Goal: Task Accomplishment & Management: Manage account settings

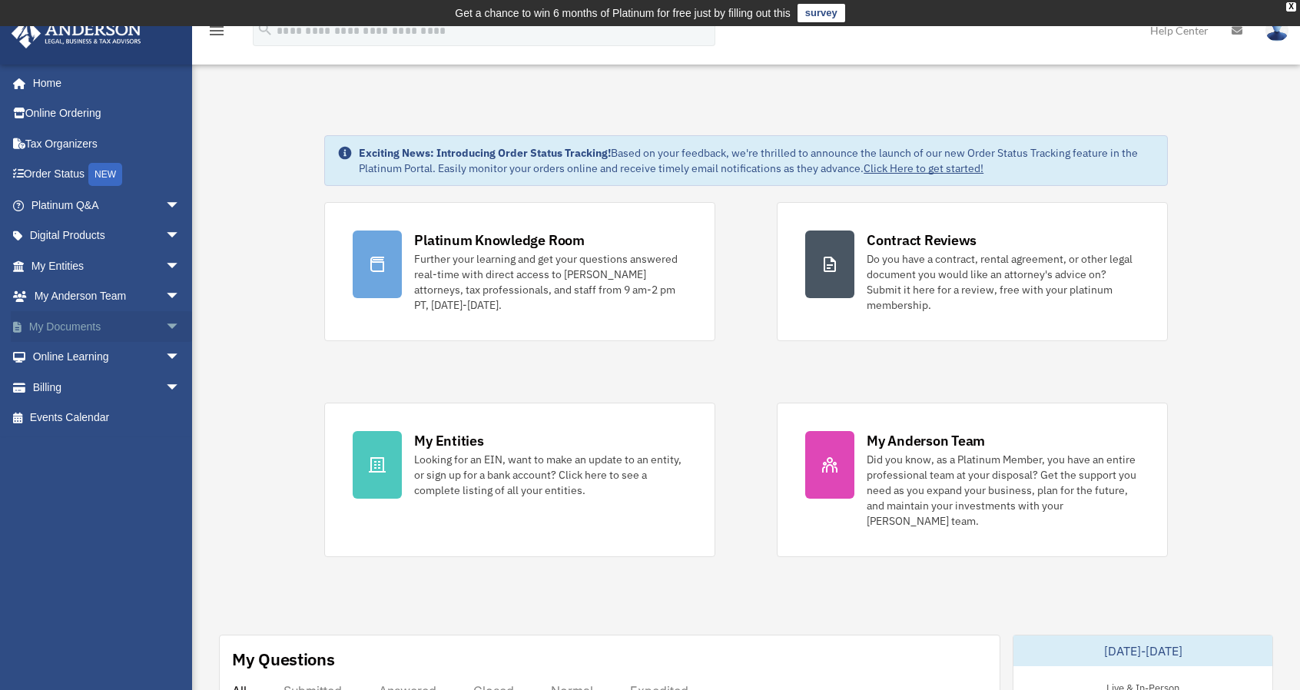
click at [72, 323] on link "My Documents arrow_drop_down" at bounding box center [107, 326] width 193 height 31
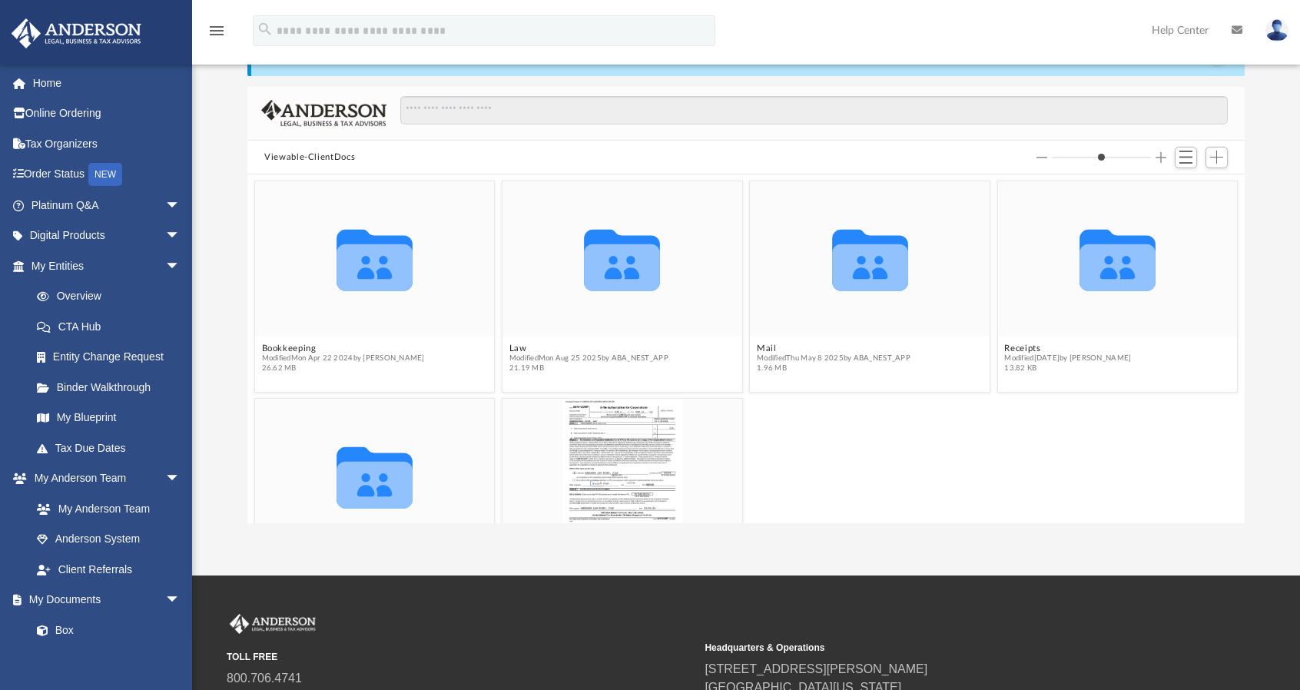
scroll to position [91, 0]
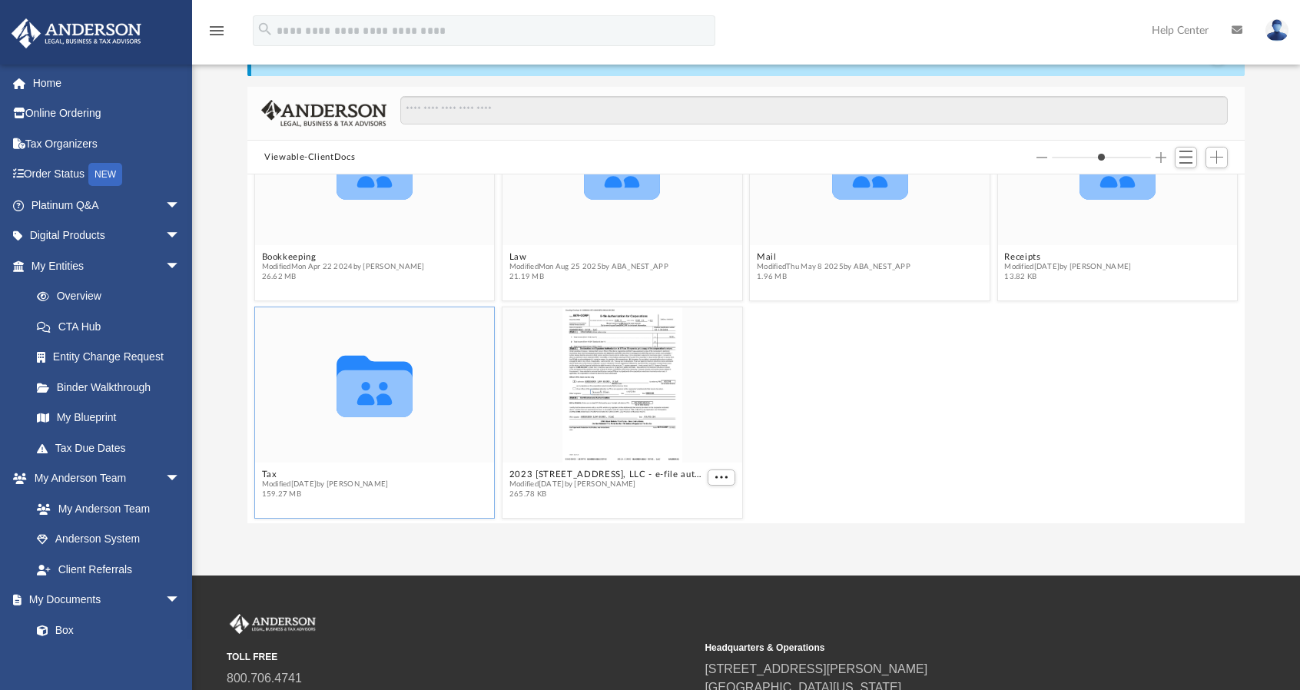
click at [423, 414] on icon "Collaborated Folder" at bounding box center [375, 385] width 144 height 94
click at [309, 479] on span "Modified [DATE] by [PERSON_NAME]" at bounding box center [325, 484] width 127 height 10
click at [267, 472] on div "Collaborated Folder Bookkeeping Modified [DATE] by [PERSON_NAME] 26.62 MB Colla…" at bounding box center [745, 348] width 997 height 349
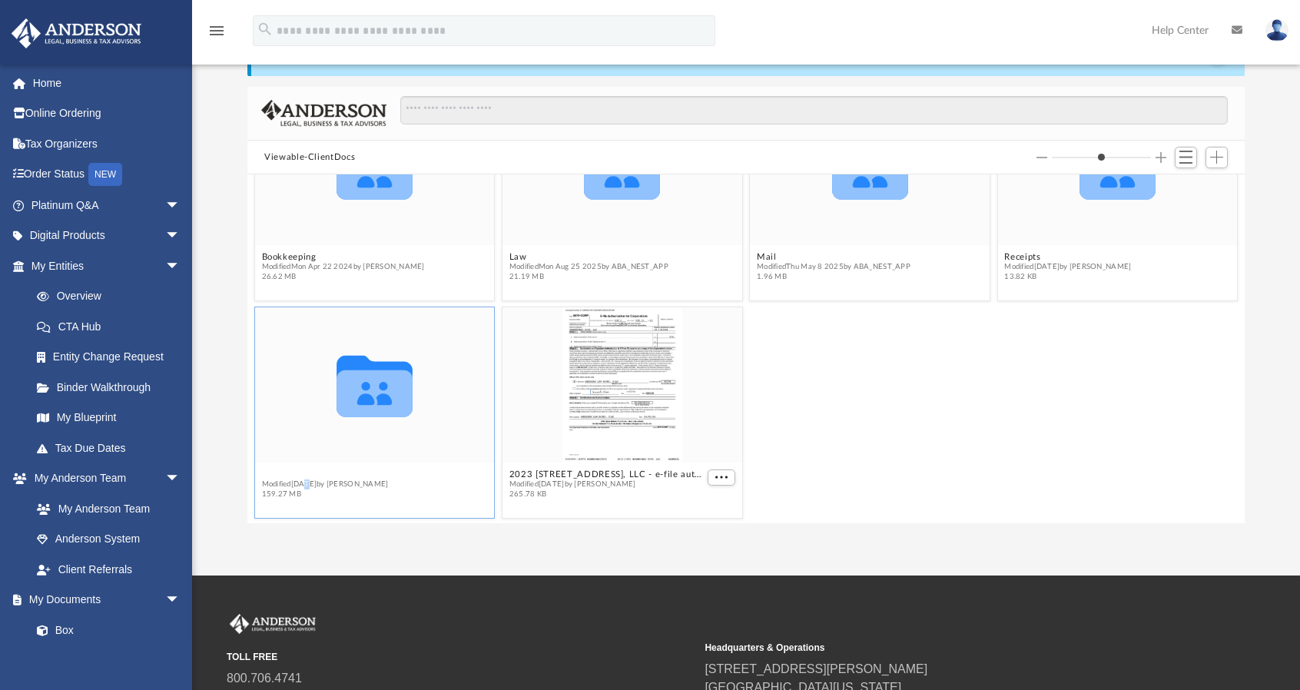
scroll to position [85, 0]
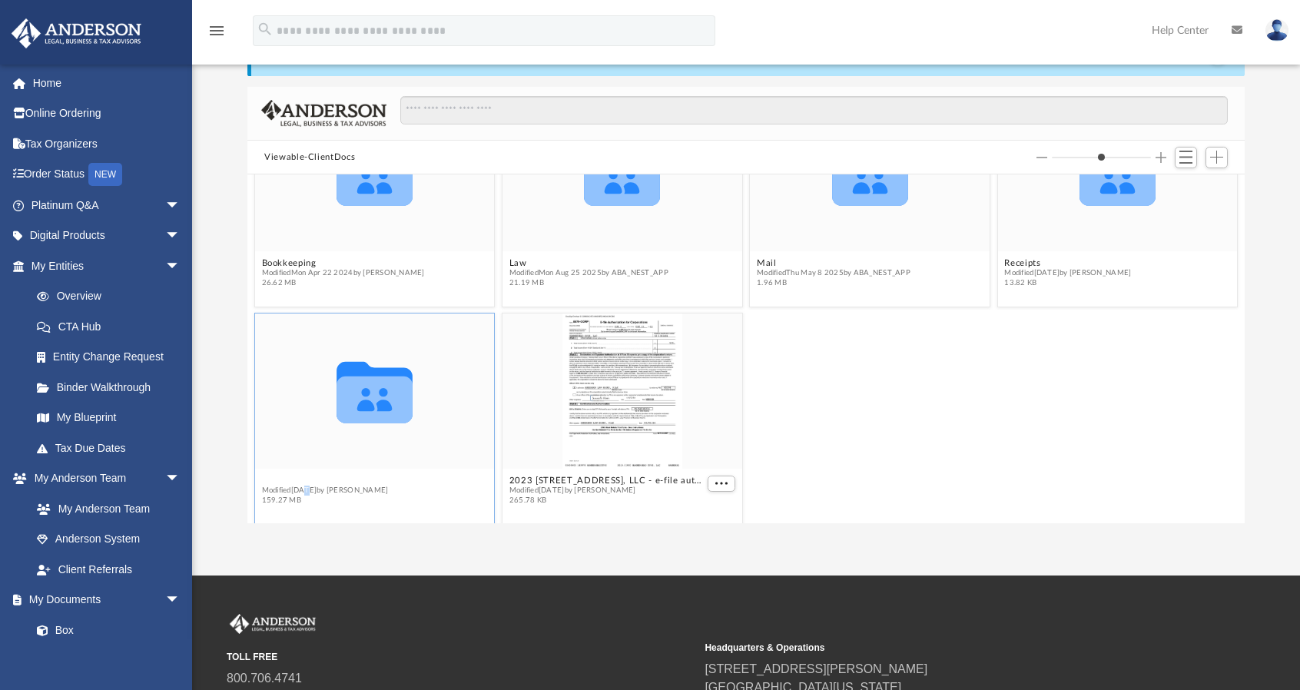
click at [267, 472] on div "Collaborated Folder Bookkeeping Modified [DATE] by [PERSON_NAME] 26.62 MB Colla…" at bounding box center [745, 348] width 997 height 349
click at [378, 405] on icon "grid" at bounding box center [374, 392] width 76 height 61
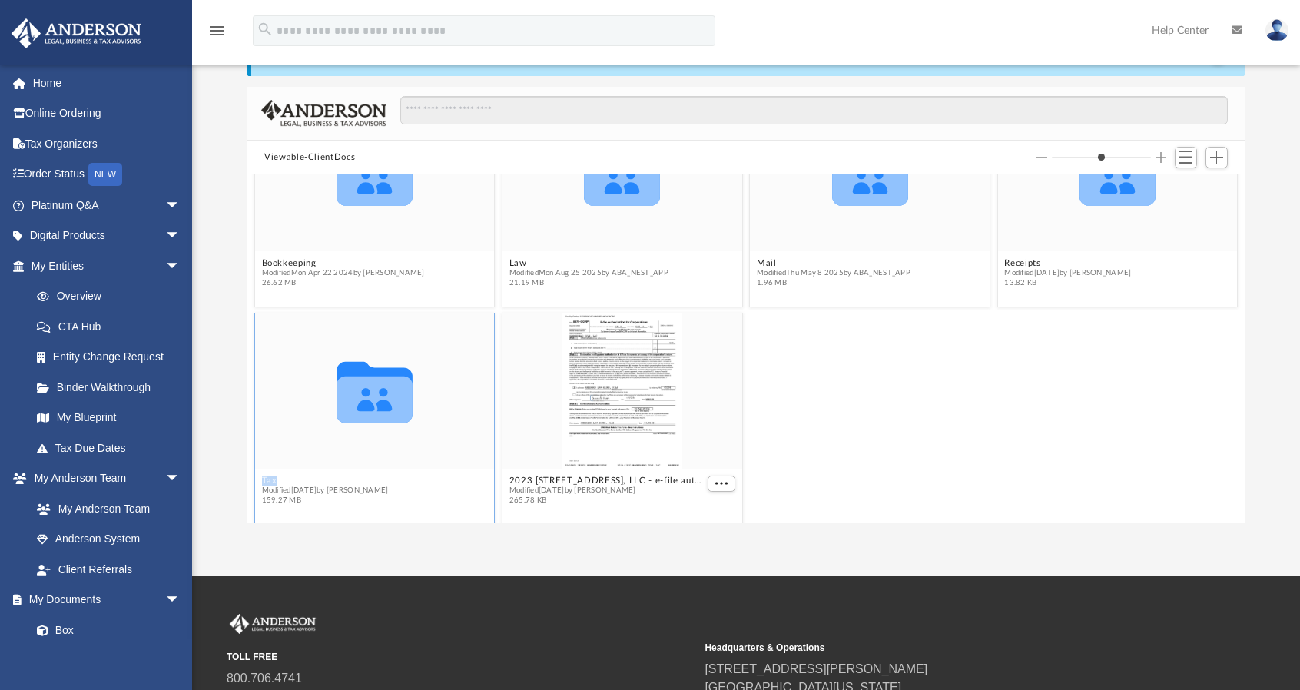
click at [267, 477] on button "Tax" at bounding box center [325, 480] width 127 height 10
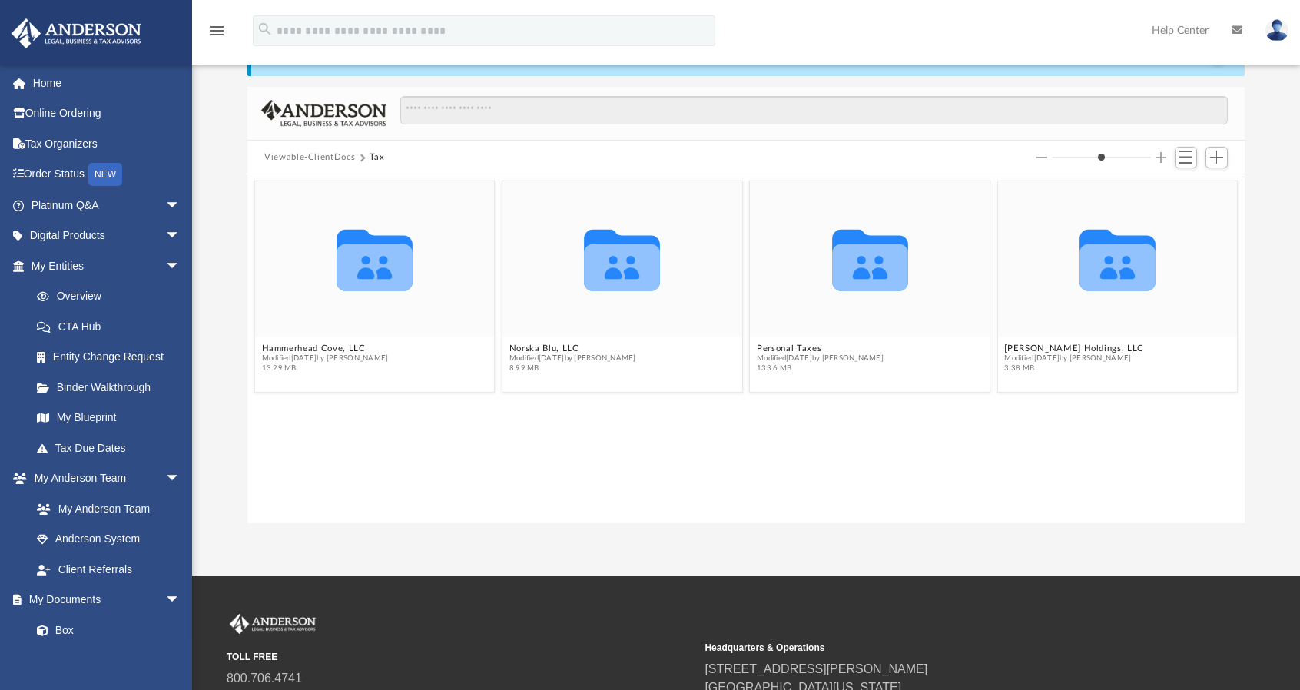
scroll to position [0, 0]
click at [267, 477] on div "Collaborated Folder [GEOGRAPHIC_DATA], LLC Modified [DATE] by [PERSON_NAME] 13.…" at bounding box center [745, 348] width 997 height 349
click at [882, 280] on icon "grid" at bounding box center [870, 267] width 76 height 47
click at [876, 261] on icon "grid" at bounding box center [870, 260] width 76 height 61
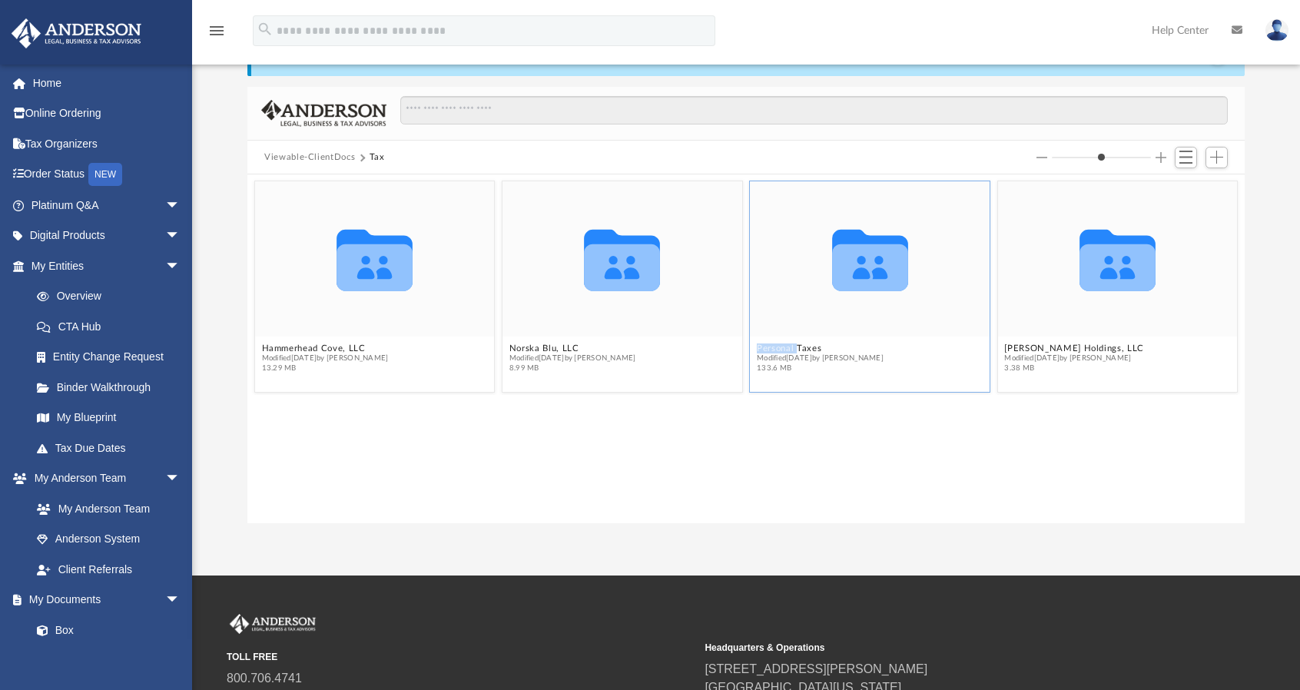
click at [876, 261] on icon "grid" at bounding box center [870, 260] width 76 height 61
click at [800, 343] on button "Personal Taxes" at bounding box center [820, 348] width 127 height 10
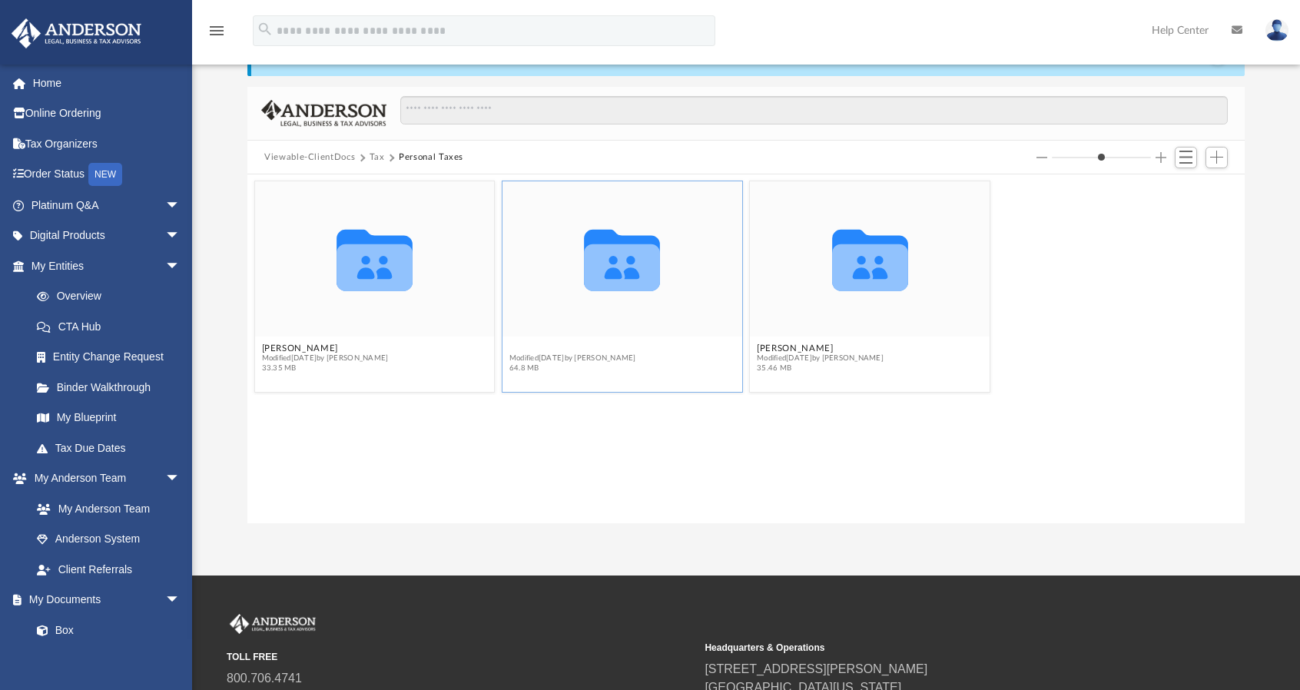
click at [552, 351] on button "[PERSON_NAME]" at bounding box center [572, 348] width 127 height 10
click at [524, 342] on figcaption "2024 Modified [DATE] by [PERSON_NAME] 18.64 MB" at bounding box center [622, 358] width 240 height 41
click at [525, 347] on button "2024" at bounding box center [572, 348] width 127 height 10
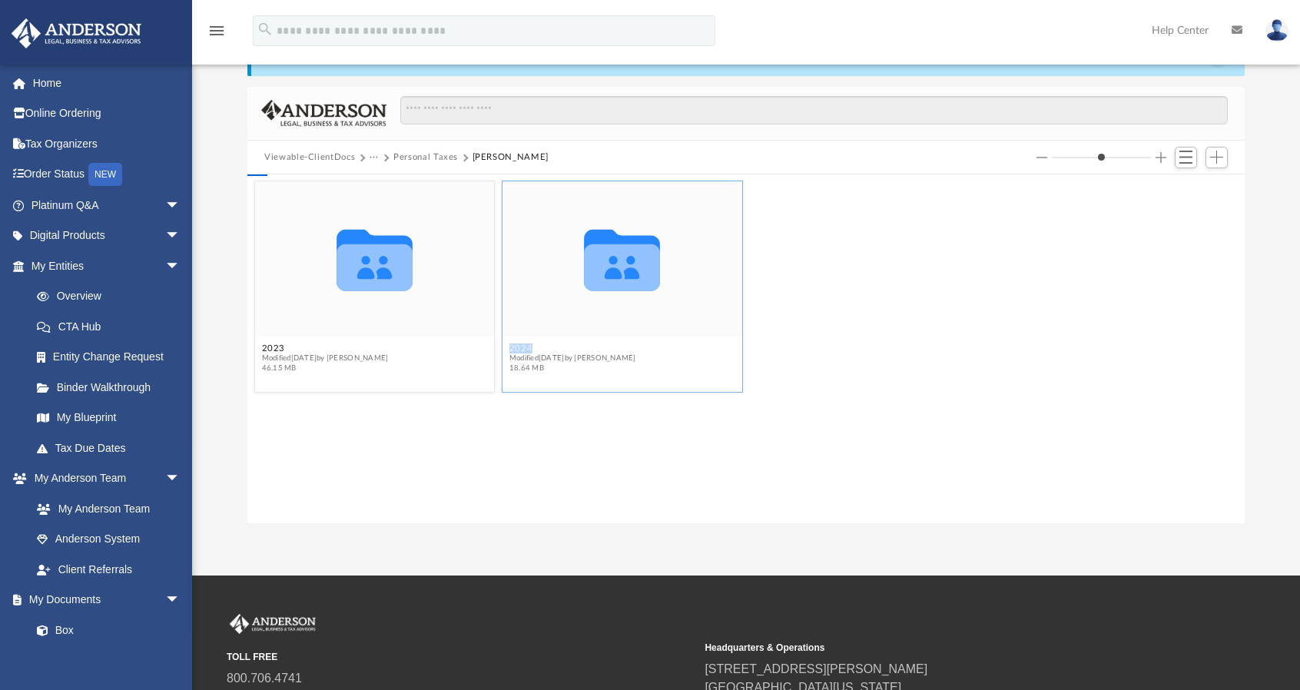
click at [525, 347] on button "2024" at bounding box center [572, 348] width 127 height 10
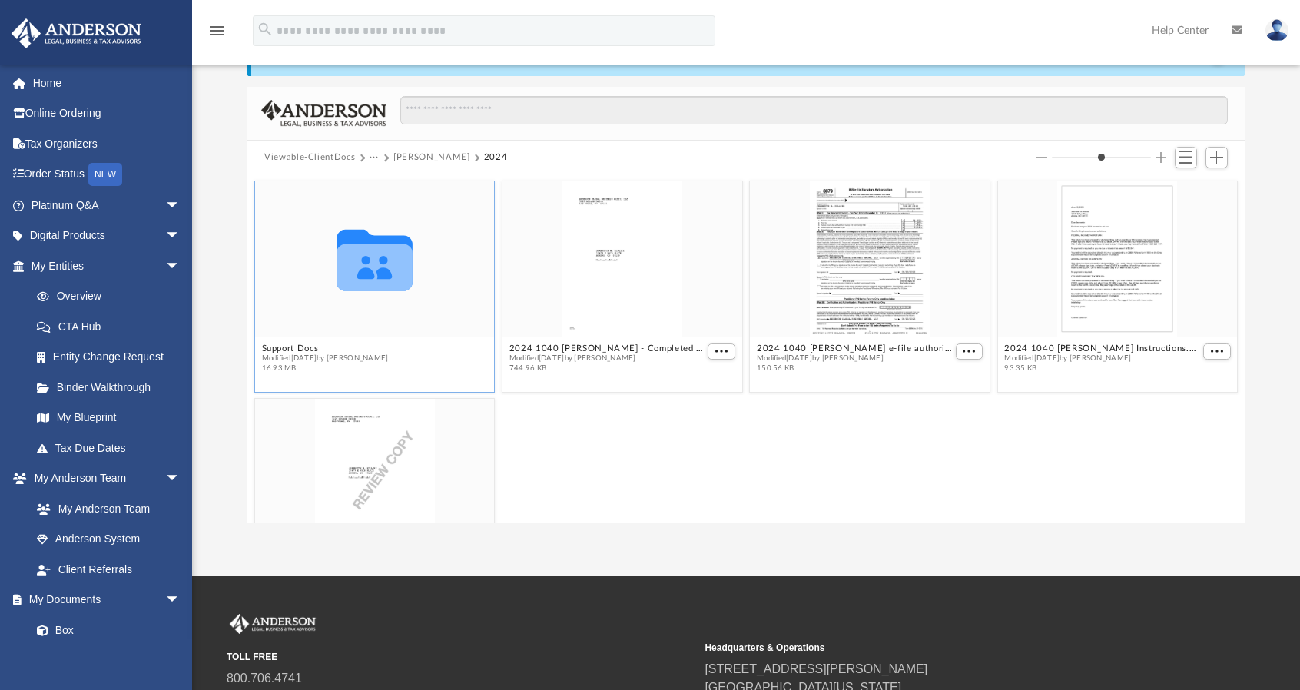
click at [369, 262] on icon "grid" at bounding box center [374, 267] width 76 height 47
click at [281, 348] on button "Support Docs" at bounding box center [325, 348] width 127 height 10
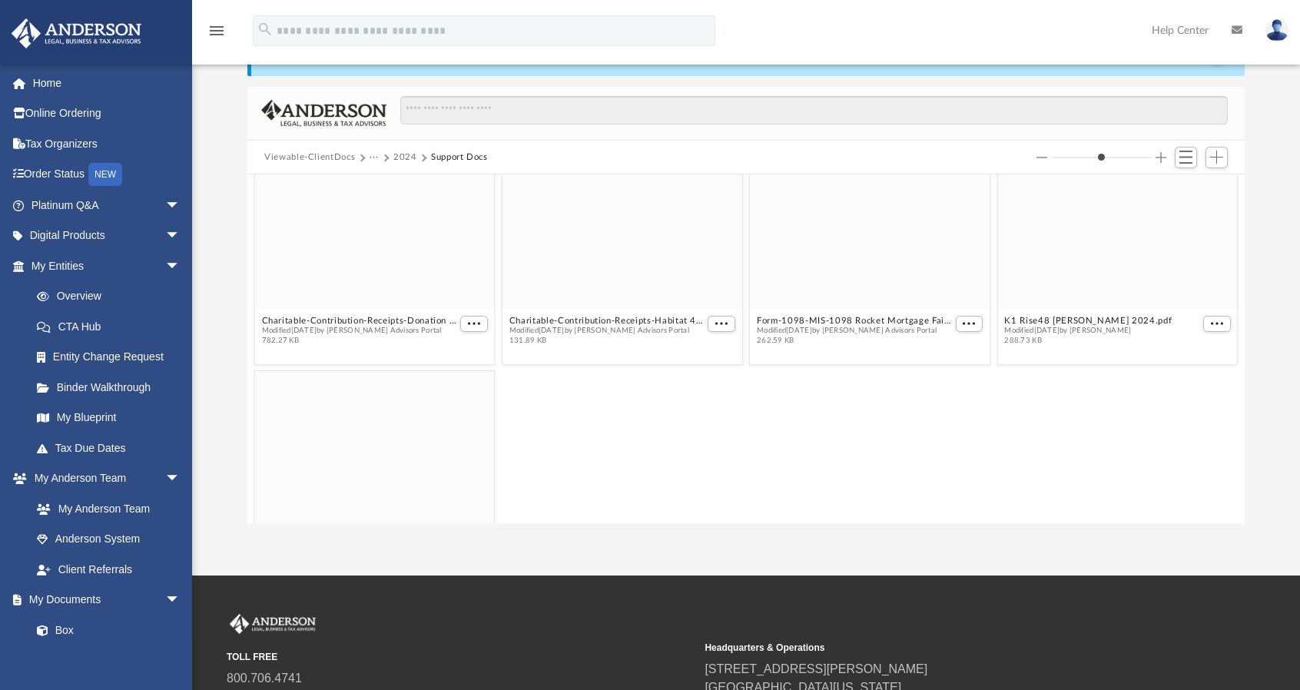
scroll to position [247, 0]
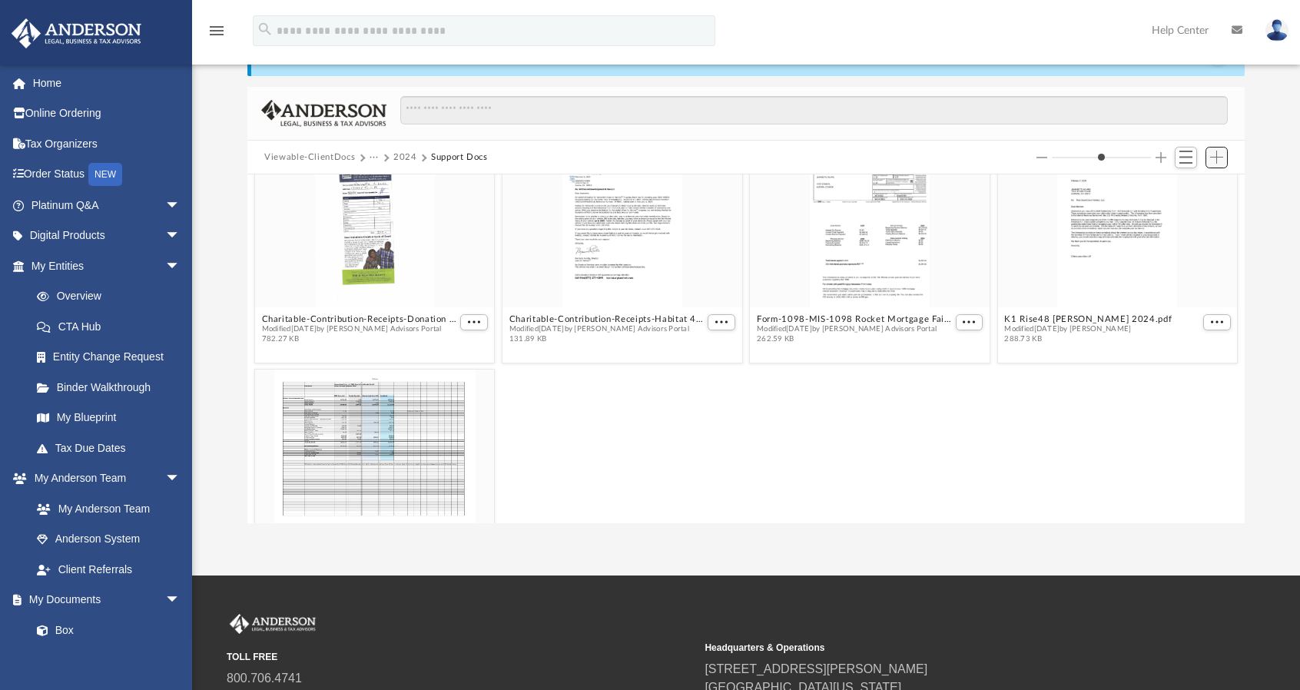
click at [1214, 156] on span "Add" at bounding box center [1216, 157] width 13 height 13
click at [1179, 187] on li "Upload" at bounding box center [1194, 188] width 49 height 16
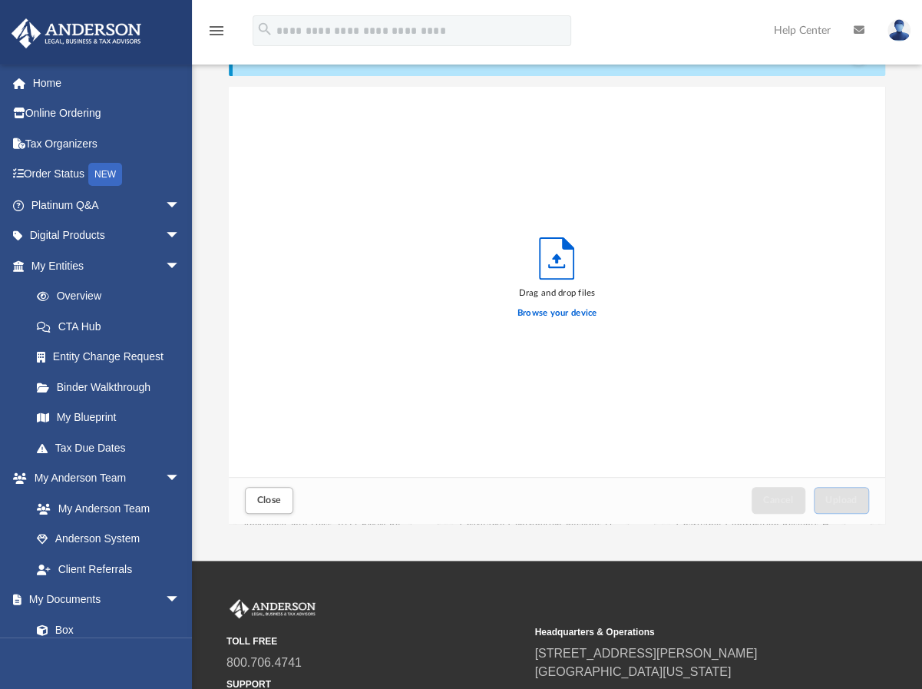
scroll to position [0, 0]
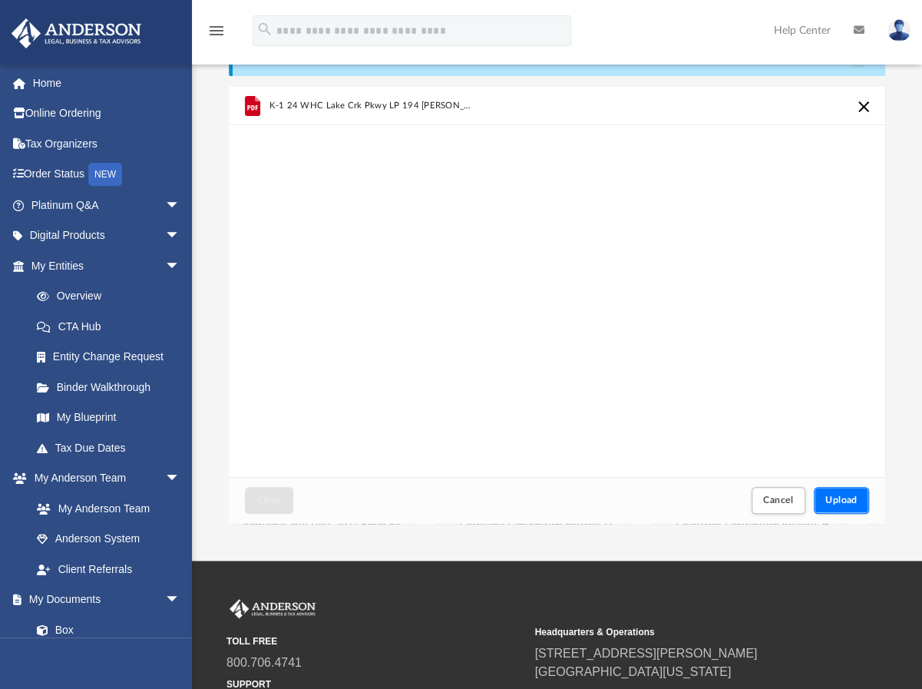
click at [844, 500] on span "Upload" at bounding box center [842, 499] width 32 height 9
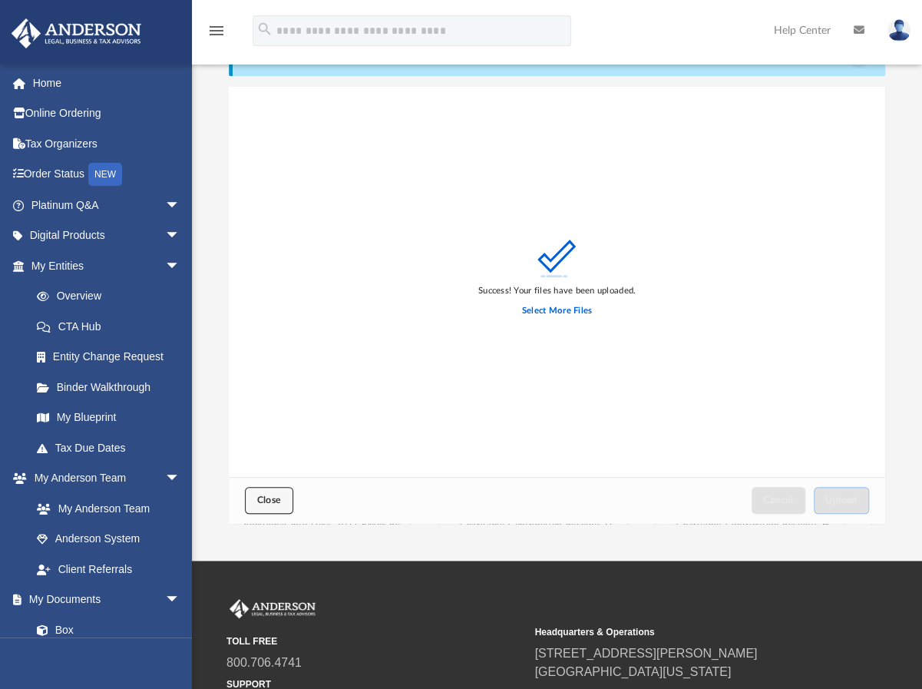
click at [277, 492] on button "Close" at bounding box center [269, 500] width 48 height 27
